Goal: Task Accomplishment & Management: Use online tool/utility

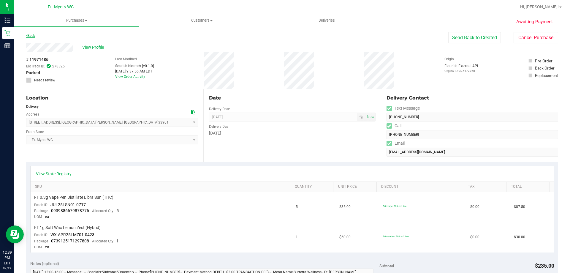
click at [32, 36] on link "Back" at bounding box center [30, 36] width 9 height 4
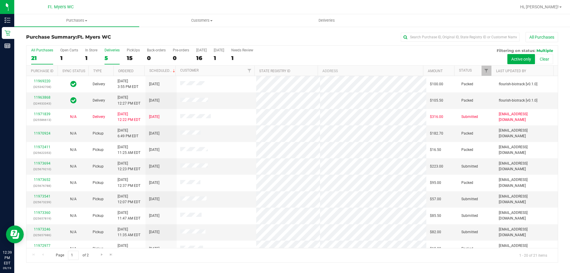
click at [109, 53] on label "Deliveries 5" at bounding box center [111, 56] width 15 height 16
click at [0, 0] on input "Deliveries 5" at bounding box center [0, 0] width 0 height 0
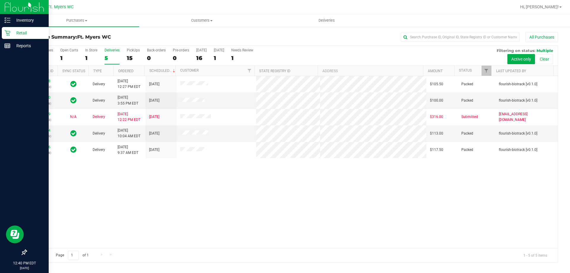
click at [8, 34] on icon at bounding box center [7, 33] width 6 height 6
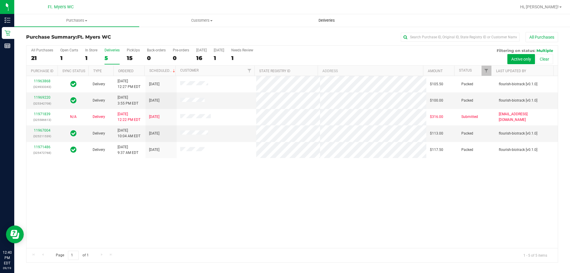
click at [333, 23] on span "Deliveries" at bounding box center [326, 20] width 32 height 5
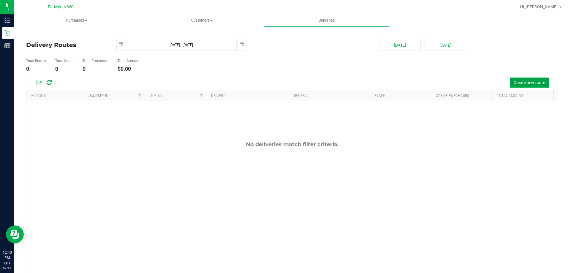
click at [509, 78] on button "Create new route" at bounding box center [528, 82] width 39 height 10
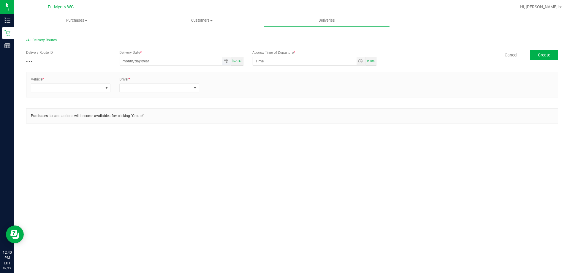
click at [176, 64] on input "month/day/year" at bounding box center [171, 61] width 102 height 8
type input "[DATE]"
type input "12:00 AM"
type input "[DATE]"
click at [262, 64] on input "12:00 AM" at bounding box center [305, 61] width 104 height 8
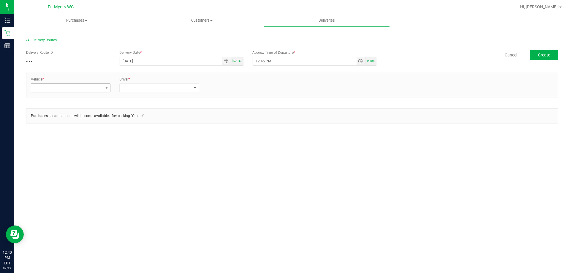
type input "12:45 PM"
click at [84, 89] on span at bounding box center [66, 88] width 71 height 8
type input "06"
click at [71, 126] on li "FL-ROGUE-06" at bounding box center [70, 123] width 79 height 10
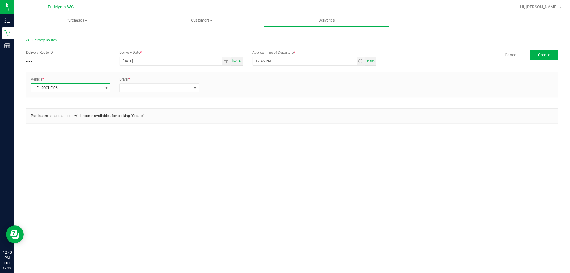
click at [135, 83] on div "Driver *" at bounding box center [159, 85] width 88 height 16
click at [135, 87] on span at bounding box center [155, 88] width 71 height 8
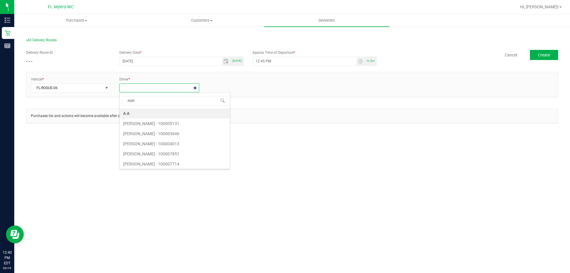
type input "nicho"
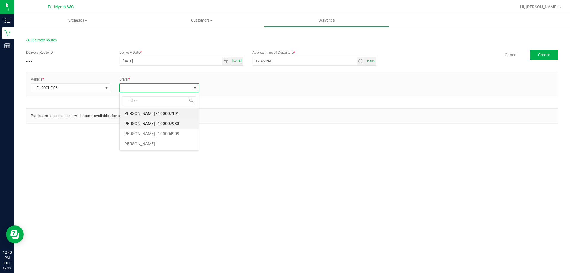
click at [156, 124] on li "[PERSON_NAME] - 100007988" at bounding box center [159, 123] width 79 height 10
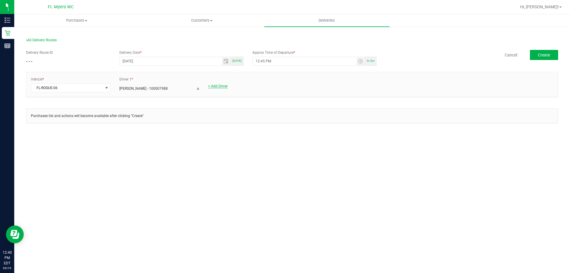
click at [217, 85] on link "+ Add Driver" at bounding box center [218, 86] width 20 height 4
click at [223, 88] on span at bounding box center [243, 88] width 71 height 8
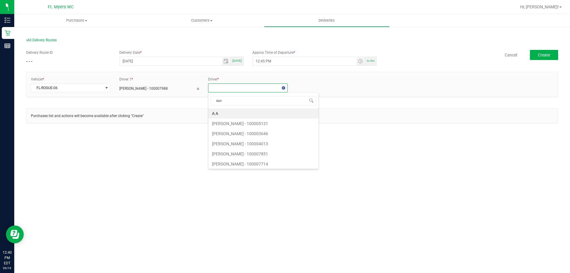
type input "sava"
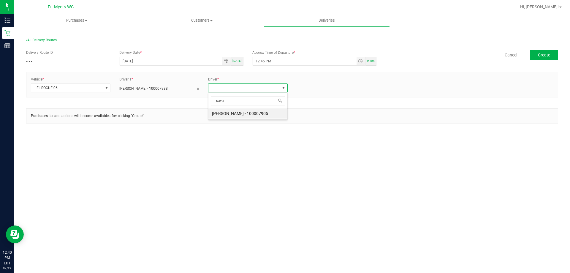
click at [237, 114] on li "[PERSON_NAME] - 100007905" at bounding box center [247, 113] width 79 height 10
click at [540, 58] on button "Create" at bounding box center [543, 55] width 28 height 10
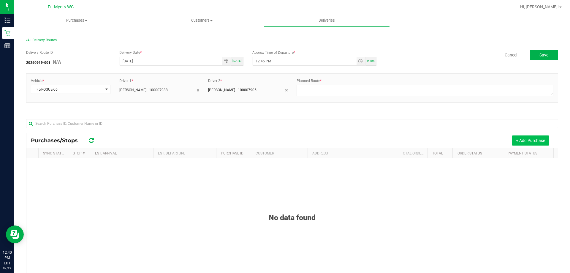
click at [531, 136] on button "+ Add Purchase" at bounding box center [530, 140] width 37 height 10
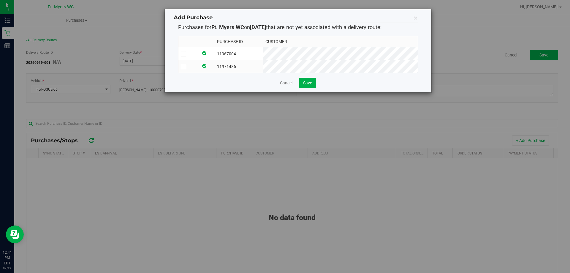
click at [182, 69] on td at bounding box center [188, 66] width 20 height 13
click at [185, 49] on td at bounding box center [188, 53] width 20 height 13
click at [307, 78] on div "Purchase ID Customer 11967004 11971486" at bounding box center [298, 54] width 240 height 47
click at [306, 85] on span "Save" at bounding box center [307, 82] width 9 height 5
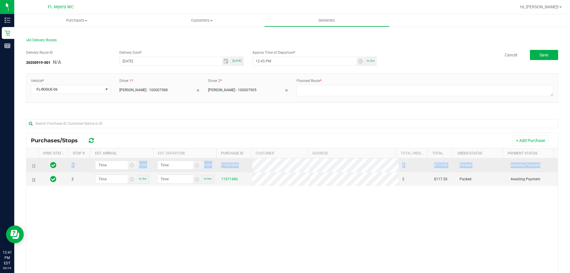
drag, startPoint x: 34, startPoint y: 181, endPoint x: 32, endPoint y: 161, distance: 20.3
click at [32, 161] on tbody "1 In 5m In 6m 11967004 3 $113.00 Packed Awaiting Payment 2 In 5m In 6m 11971486…" at bounding box center [291, 172] width 531 height 28
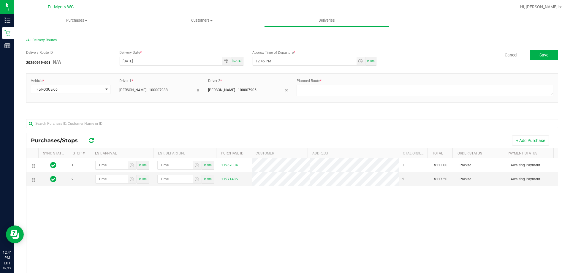
click at [56, 211] on div "1 In 5m In 6m 11967004 3 $113.00 Packed Awaiting Payment 2 In 5m In 6m 11971486…" at bounding box center [291, 244] width 531 height 172
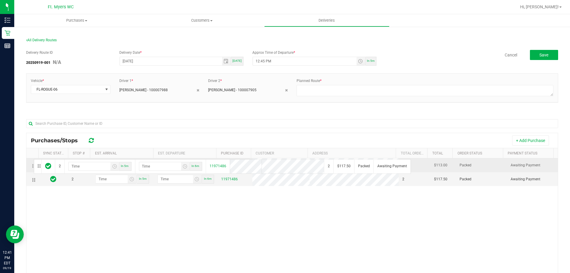
drag, startPoint x: 33, startPoint y: 179, endPoint x: 33, endPoint y: 158, distance: 20.5
click at [114, 167] on input "hour:minute AM" at bounding box center [112, 165] width 32 height 8
click at [104, 166] on input "1:minute AM" at bounding box center [112, 165] width 32 height 8
type input "1:02 AM"
type input "1:03 AM"
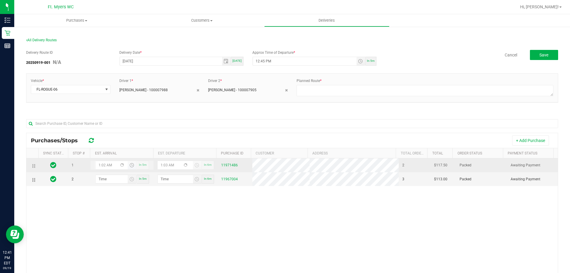
type input "1:20 AM"
type input "1:21 AM"
type input "1:20 PM"
type input "1:21 PM"
click at [163, 164] on input "1:21 PM" at bounding box center [175, 165] width 35 height 8
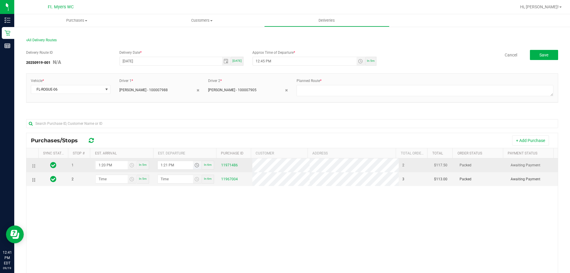
type input "1:01 PM"
type input "1:25 PM"
click at [101, 167] on input "1:01 PM" at bounding box center [112, 165] width 32 height 8
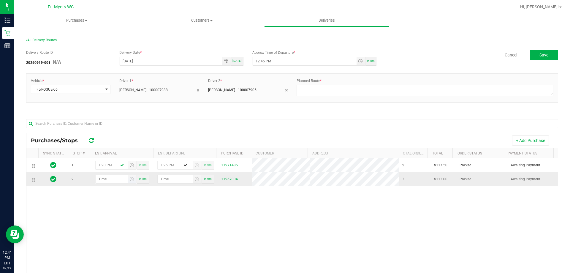
type input "1:20 PM"
click at [105, 181] on input "hour:minute AM" at bounding box center [112, 179] width 32 height 8
type input "2:00 AM"
type input "2:01 AM"
type input "2:00 PM"
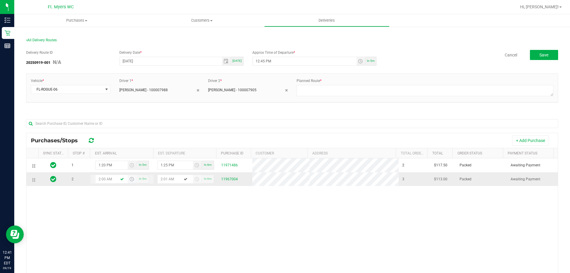
type input "2:01 PM"
type input "2:00 PM"
click at [164, 178] on input "2:01 PM" at bounding box center [175, 179] width 35 height 8
type input "2:05 PM"
click at [168, 193] on div "1 1:20 PM In 5m 1:25 PM In 6m 11971486 2 $117.50 Packed Awaiting Payment 2 2:00…" at bounding box center [291, 244] width 531 height 172
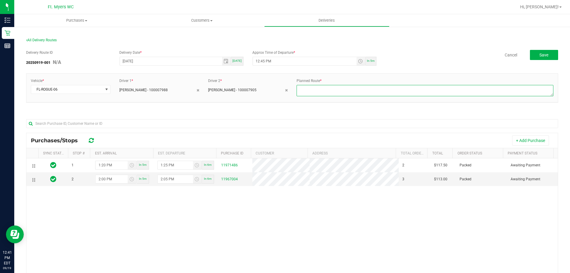
click at [480, 89] on textarea at bounding box center [424, 90] width 257 height 11
type textarea "1 of 1"
click at [540, 52] on button "Save" at bounding box center [543, 55] width 28 height 10
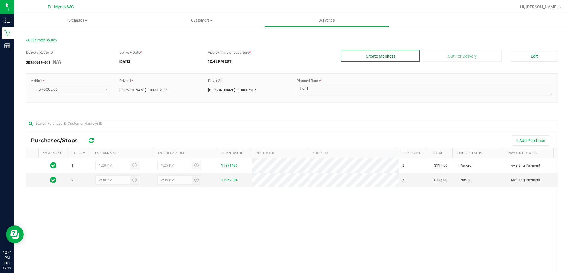
click at [351, 59] on button "Create Manifest" at bounding box center [380, 56] width 79 height 12
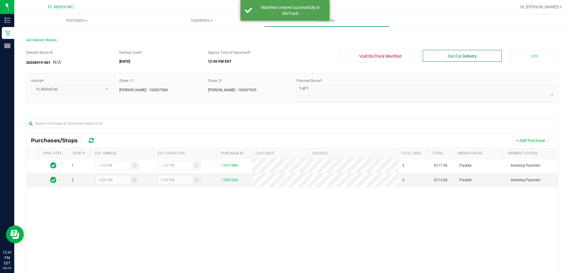
click at [495, 54] on button "Out For Delivery" at bounding box center [461, 56] width 79 height 12
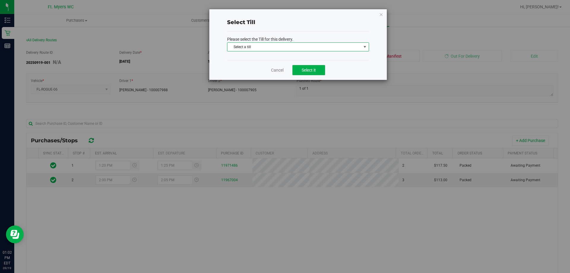
drag, startPoint x: 436, startPoint y: 120, endPoint x: 354, endPoint y: 43, distance: 112.9
click at [354, 43] on span "Select a till" at bounding box center [294, 47] width 134 height 8
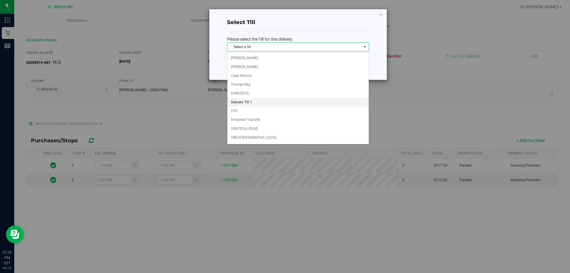
click at [260, 100] on li "Delivery Till 1" at bounding box center [297, 102] width 141 height 9
